Goal: Ask a question

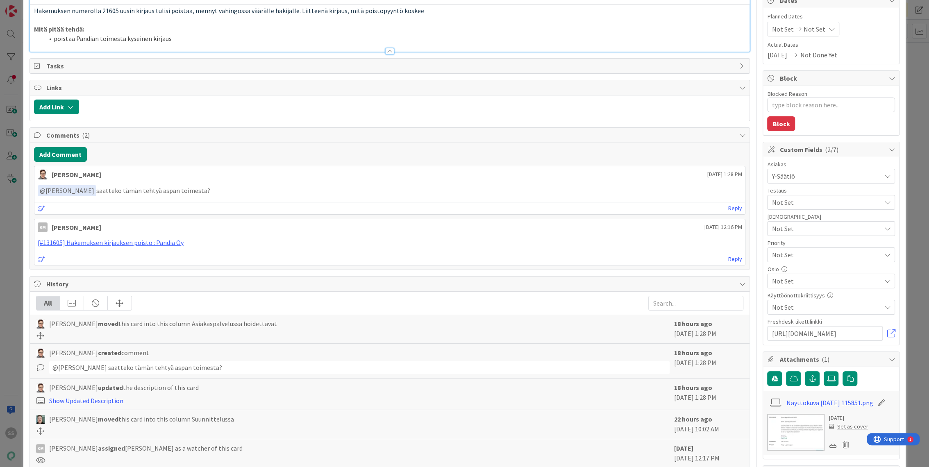
scroll to position [91, 0]
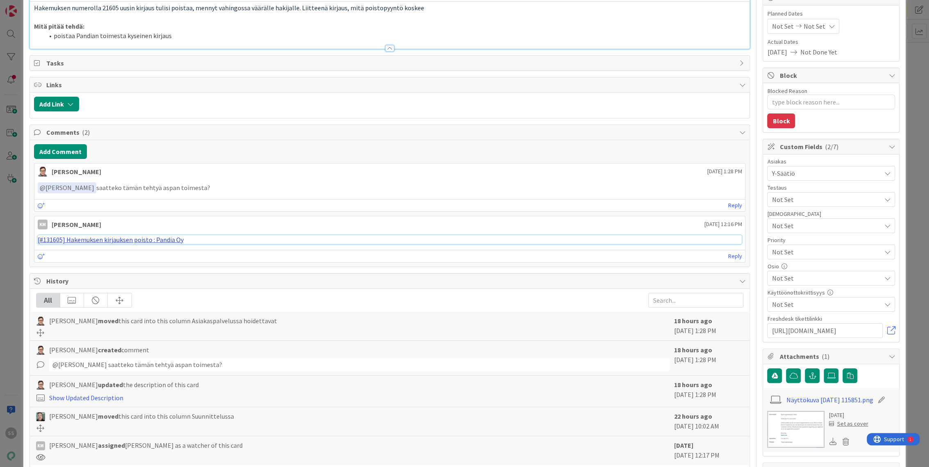
click at [152, 241] on link "[#131605] Hakemuksen kirjauksen poisto : Pandia Oy" at bounding box center [111, 240] width 146 height 8
type textarea "x"
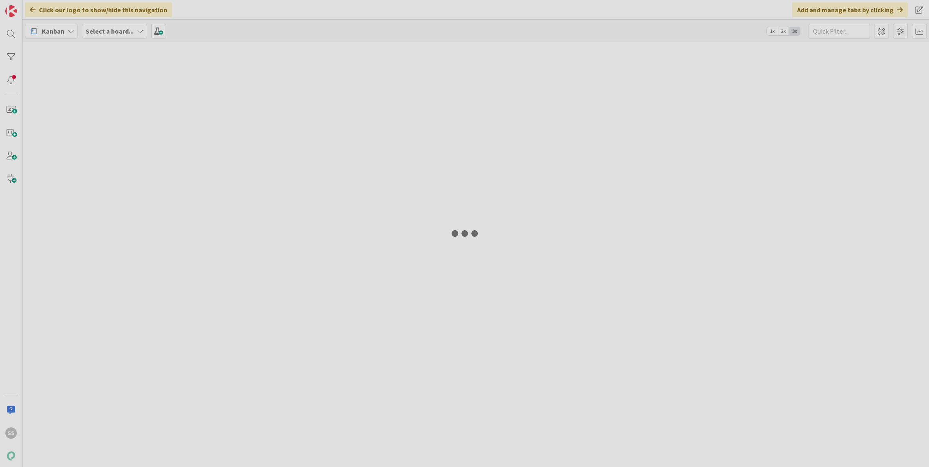
type input "irtisanominen"
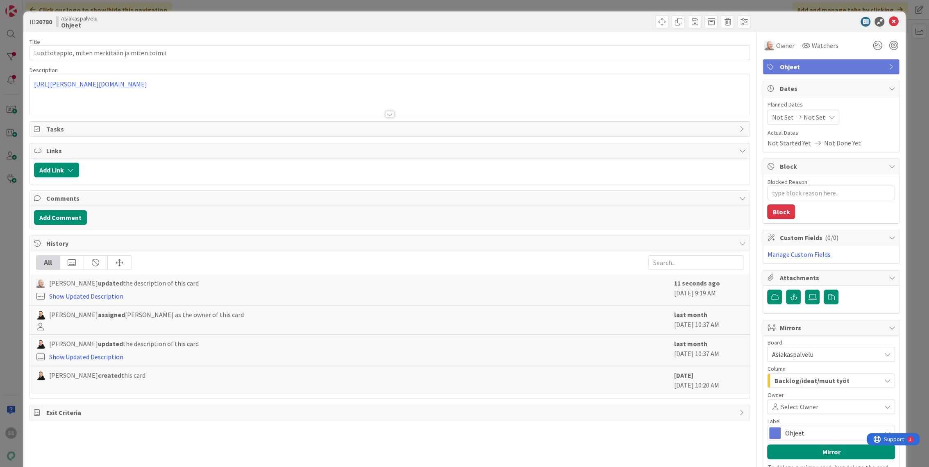
type textarea "x"
click at [889, 20] on icon at bounding box center [894, 22] width 10 height 10
